Goal: Transaction & Acquisition: Book appointment/travel/reservation

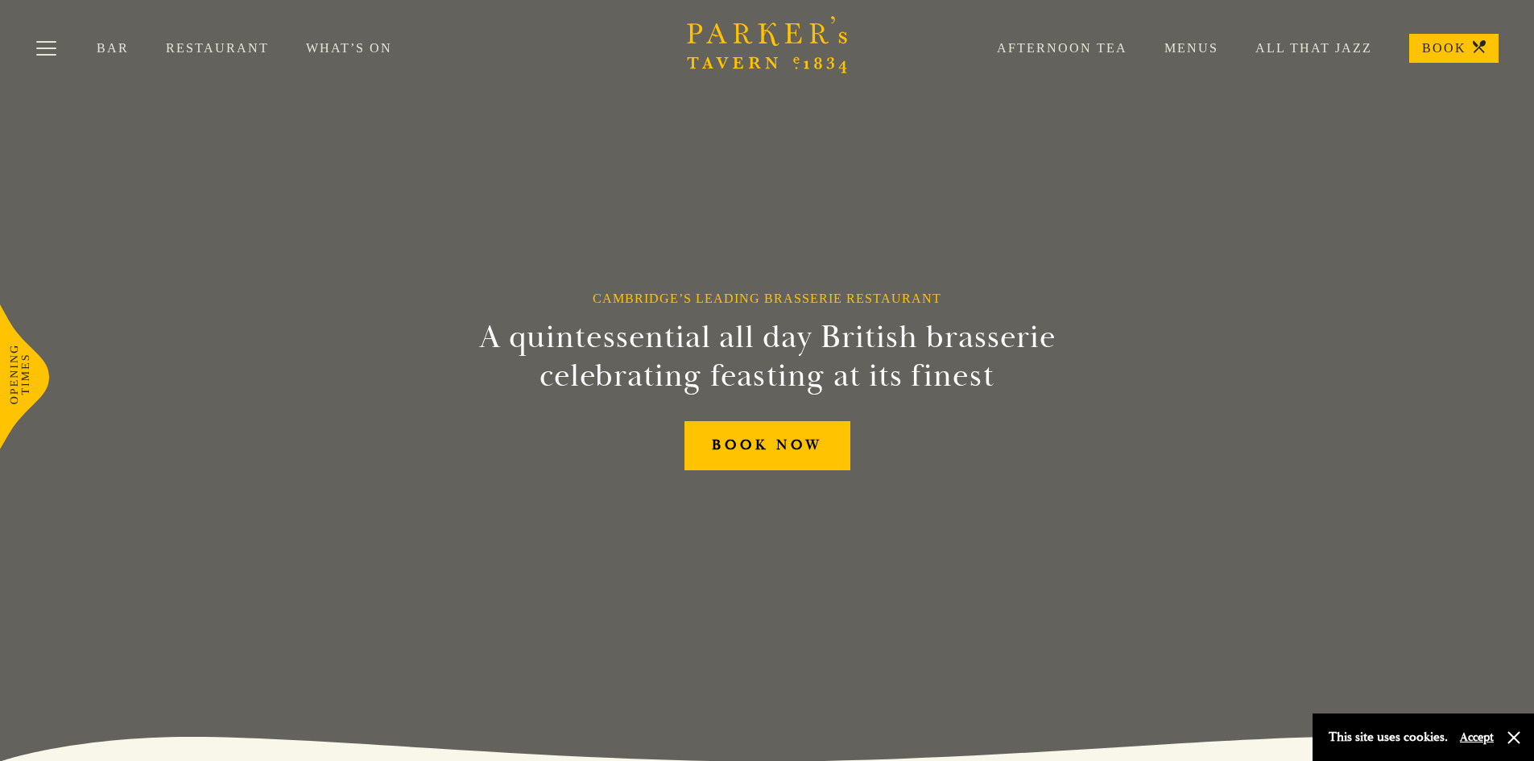
click at [255, 46] on link "Restaurant" at bounding box center [236, 48] width 140 height 16
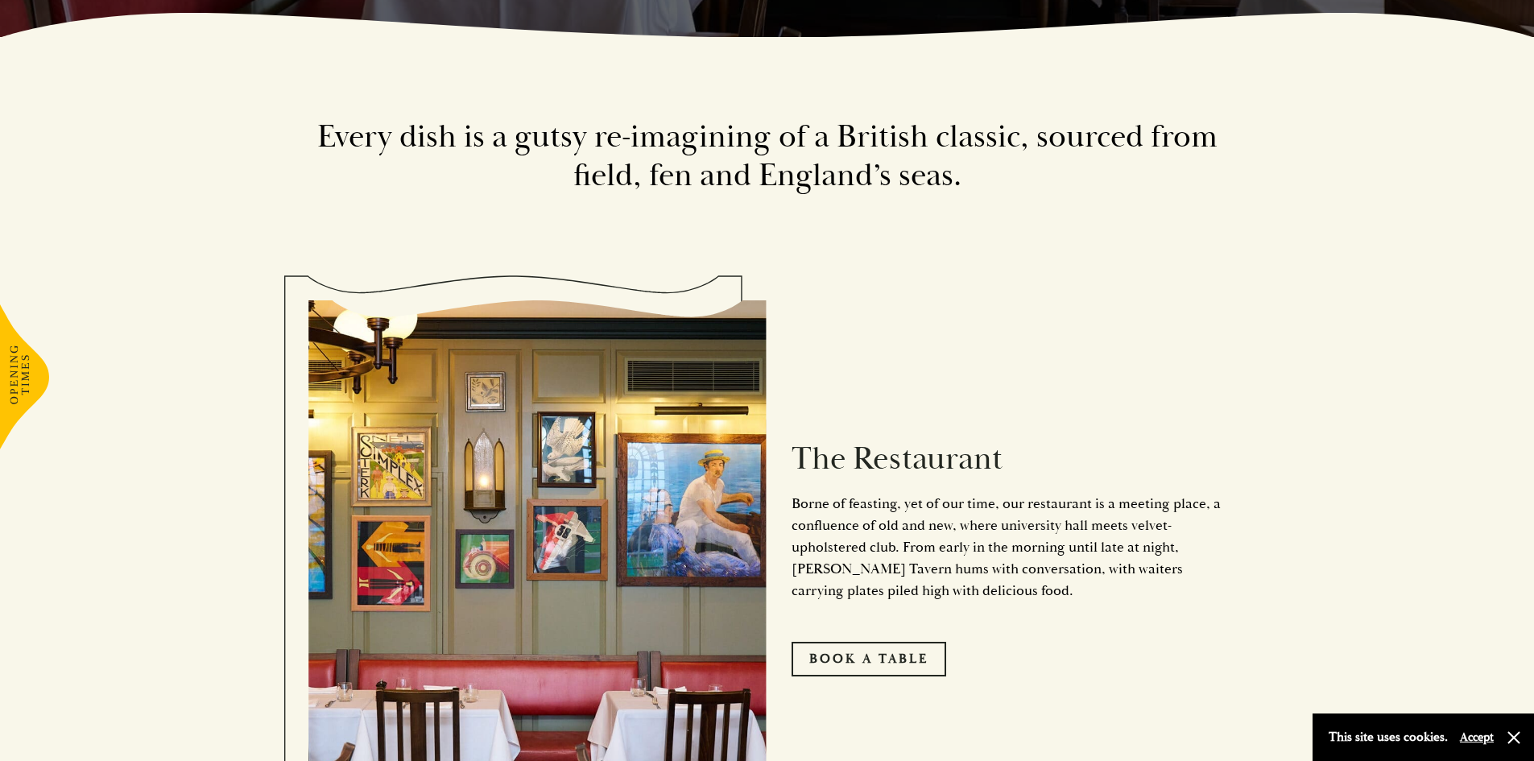
scroll to position [725, 0]
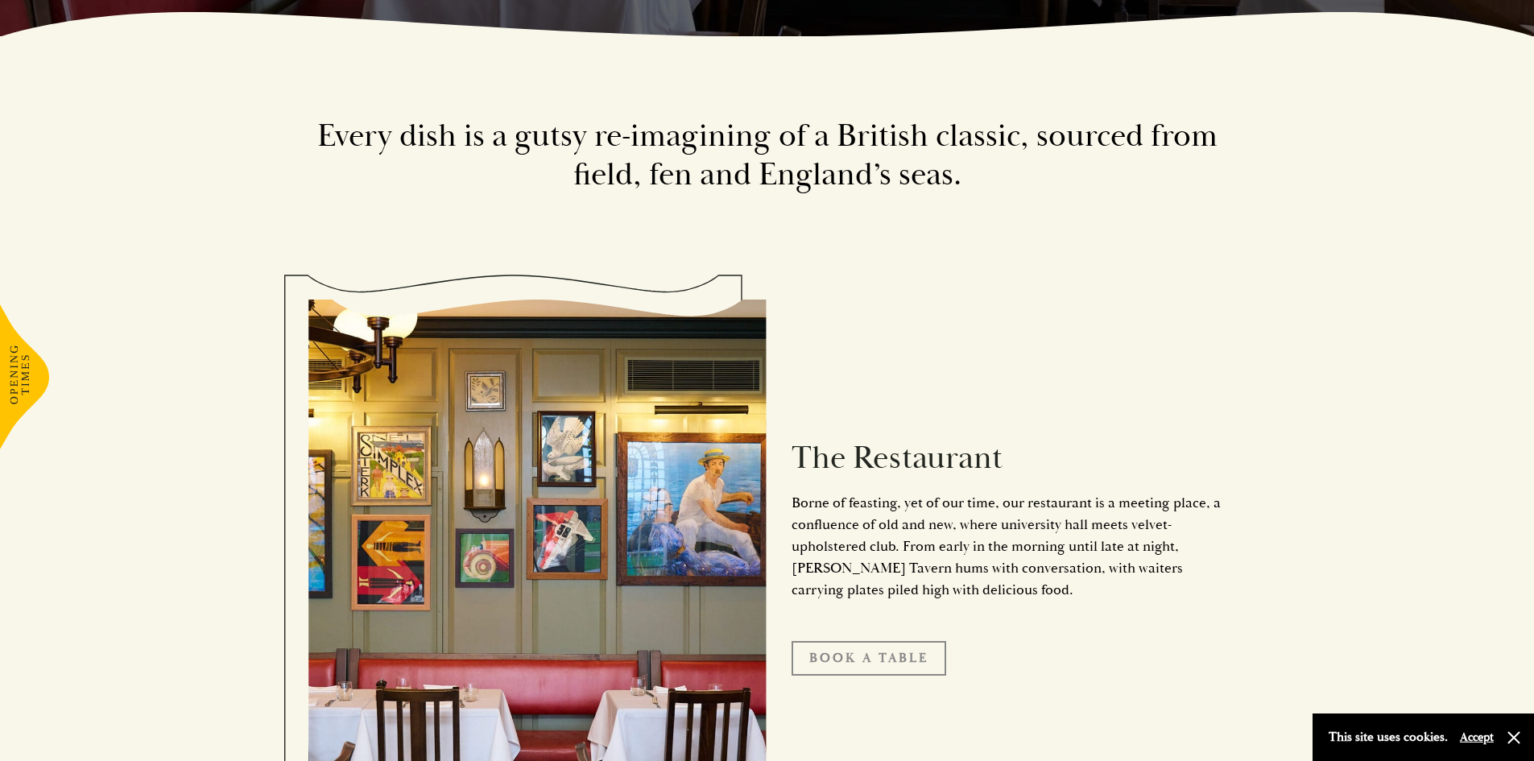
click at [905, 666] on link "Book A Table" at bounding box center [868, 658] width 155 height 34
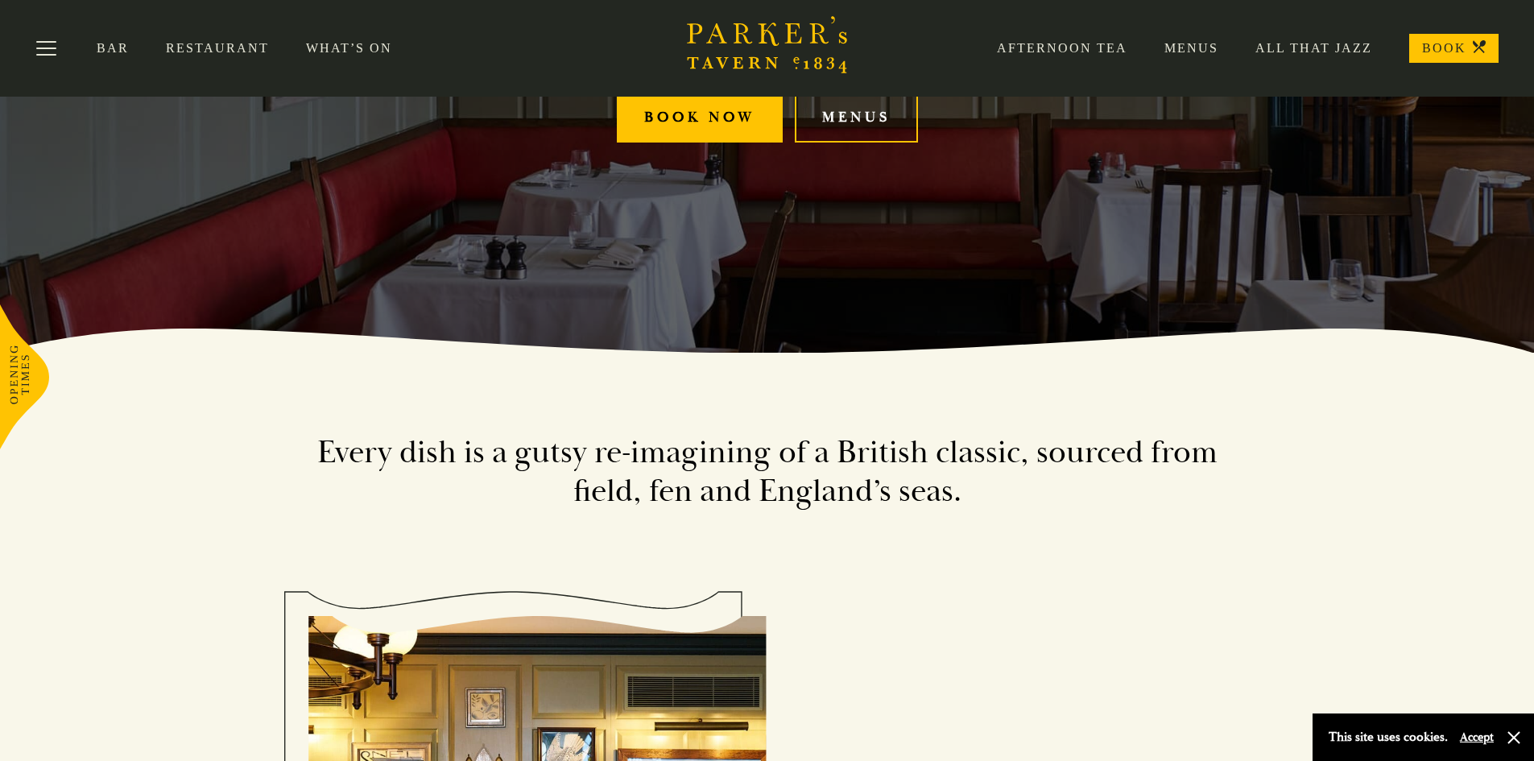
scroll to position [0, 0]
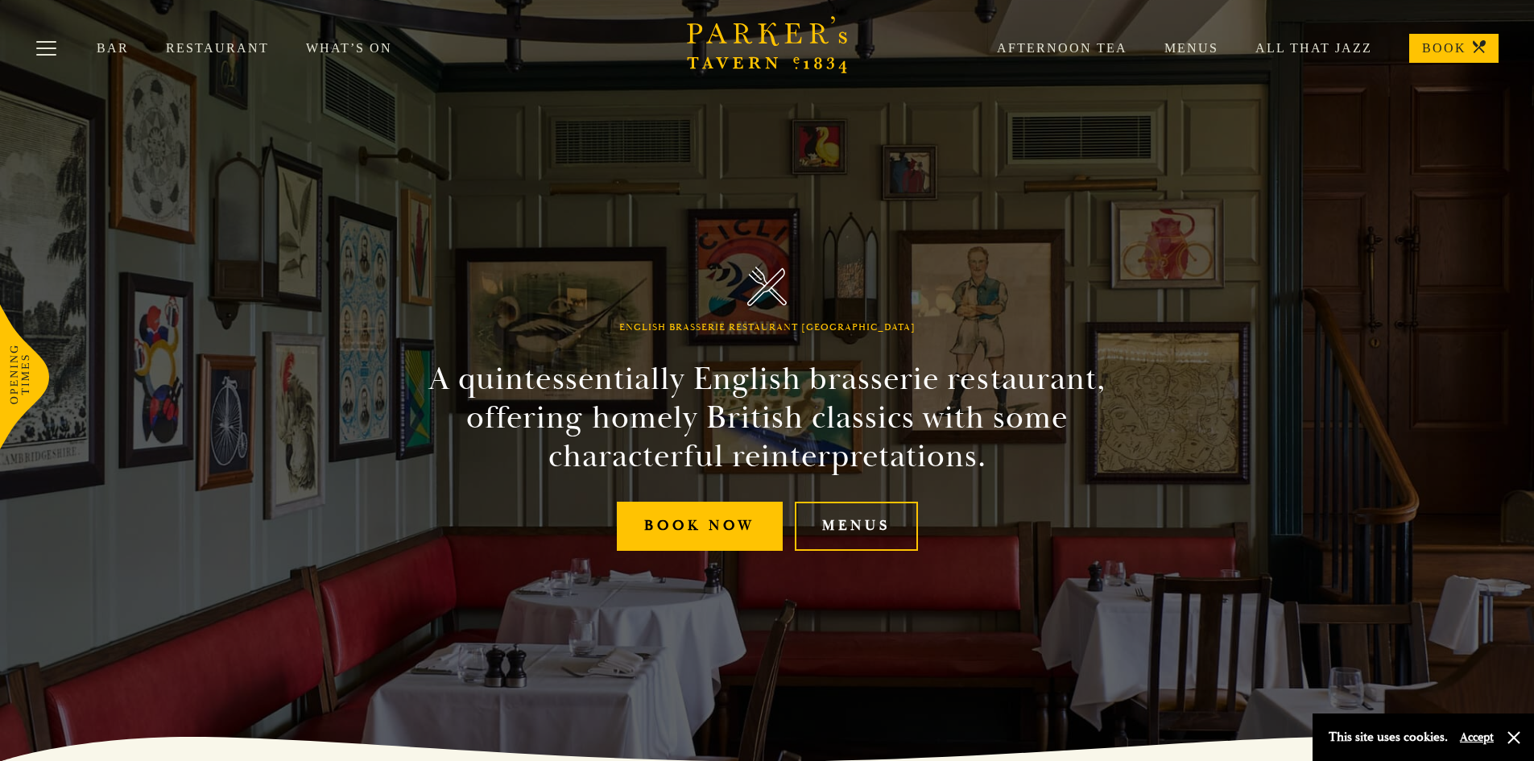
click at [1184, 52] on link "Menus" at bounding box center [1172, 48] width 91 height 16
drag, startPoint x: 667, startPoint y: 23, endPoint x: 844, endPoint y: 46, distance: 178.5
click at [844, 0] on div "Brasserie Restaurant [GEOGRAPHIC_DATA] | [PERSON_NAME] Tavern Cambridge [PERSON…" at bounding box center [767, 0] width 1534 height 0
drag, startPoint x: 851, startPoint y: 66, endPoint x: 695, endPoint y: 34, distance: 159.5
click at [695, 0] on div "Brasserie Restaurant [GEOGRAPHIC_DATA] | [PERSON_NAME] Tavern Cambridge [PERSON…" at bounding box center [767, 0] width 1534 height 0
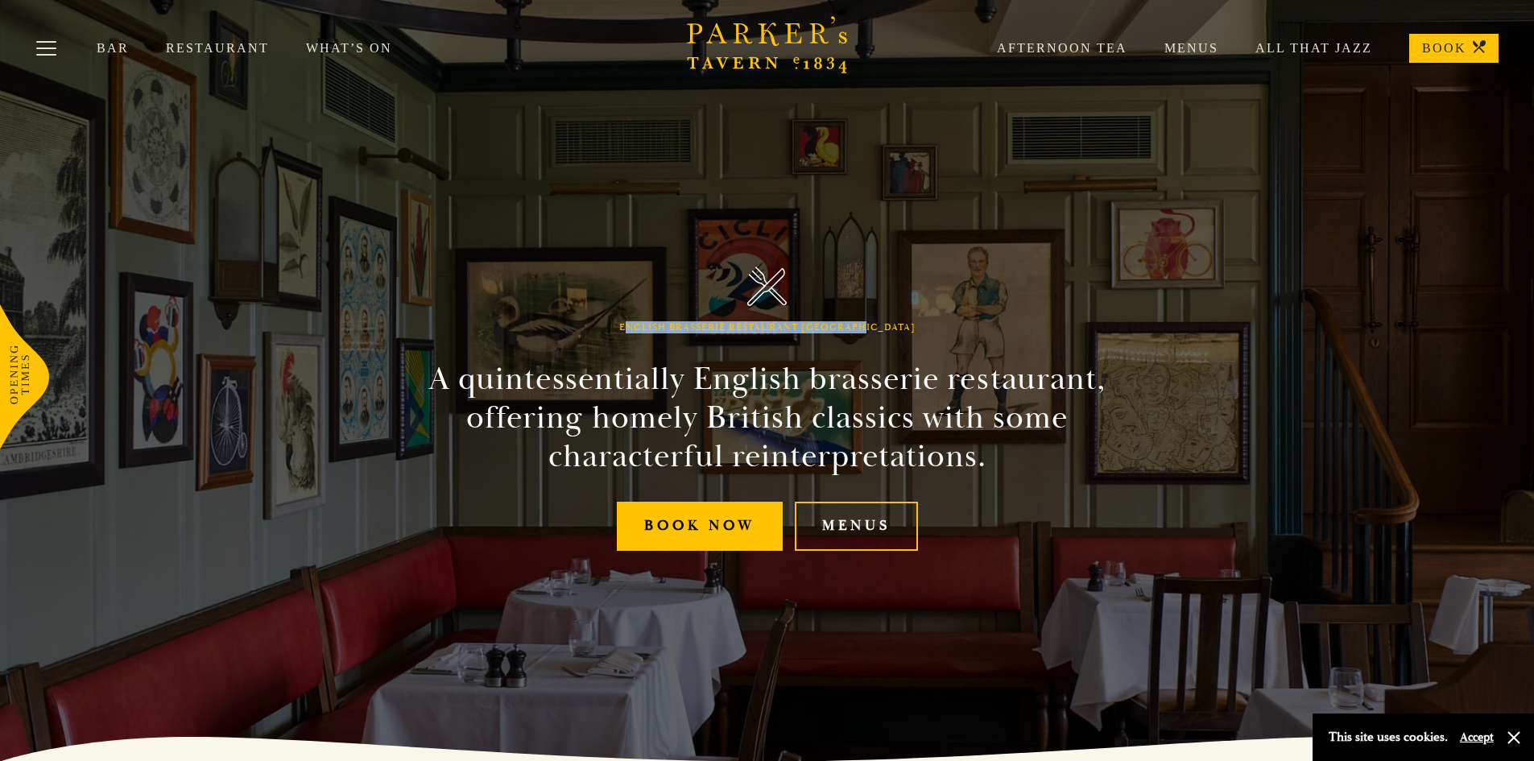
drag, startPoint x: 647, startPoint y: 328, endPoint x: 896, endPoint y: 319, distance: 248.9
click at [896, 319] on div "English Brasserie Restaurant Cambridge A quintessentially English brasserie res…" at bounding box center [767, 380] width 966 height 761
